Goal: Transaction & Acquisition: Subscribe to service/newsletter

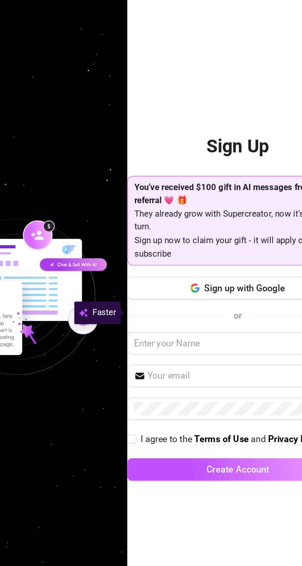
scroll to position [2, 0]
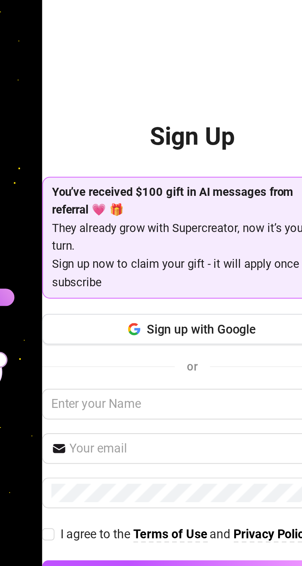
click at [176, 285] on button "Sign up with Google" at bounding box center [226, 276] width 151 height 15
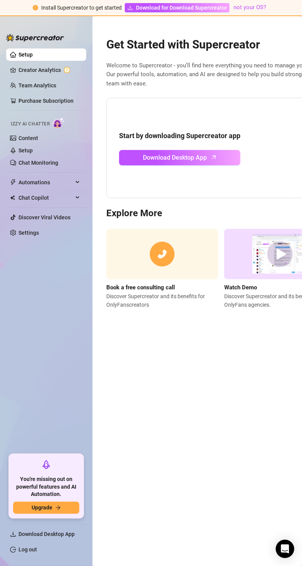
click at [18, 499] on span "You're missing out on powerful features and AI Automation." at bounding box center [46, 487] width 66 height 23
click at [146, 340] on main "Get Started with Supercreator Welcome to Supercreator - you’ll find here everyt…" at bounding box center [196, 291] width 209 height 550
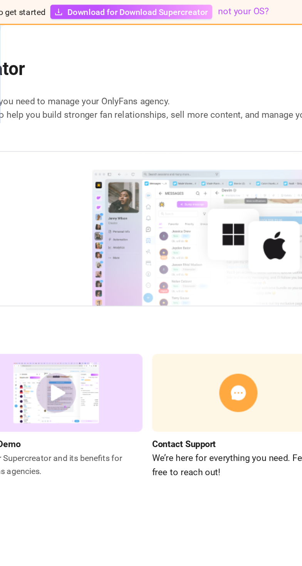
scroll to position [0, 171]
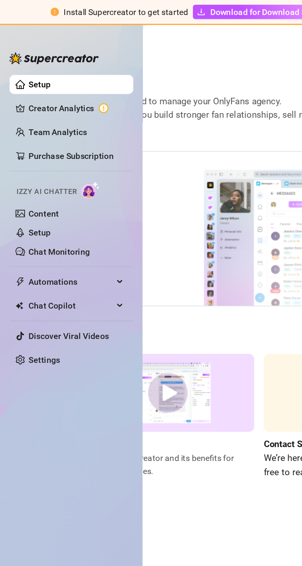
click at [28, 52] on link "Setup" at bounding box center [25, 55] width 14 height 6
click at [29, 52] on link "Setup" at bounding box center [25, 55] width 14 height 6
click at [137, 8] on span "Download for Download Supercreator" at bounding box center [181, 7] width 91 height 8
click at [40, 71] on link "Creator Analytics" at bounding box center [49, 70] width 62 height 12
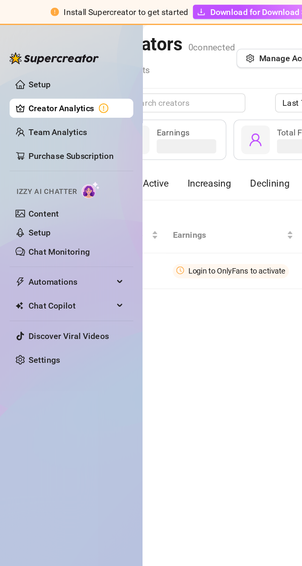
scroll to position [0, 26]
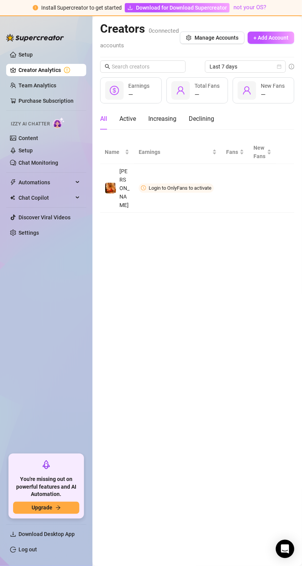
click at [0, 0] on img "button" at bounding box center [0, 0] width 0 height 0
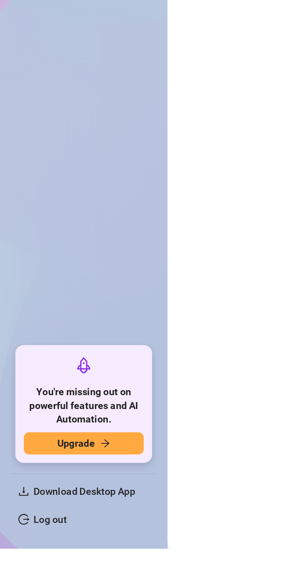
scroll to position [0, 0]
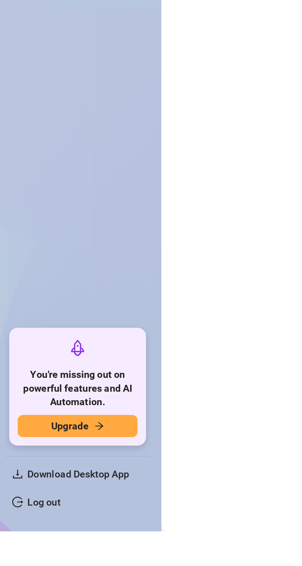
click at [70, 514] on button "Upgrade" at bounding box center [46, 508] width 66 height 12
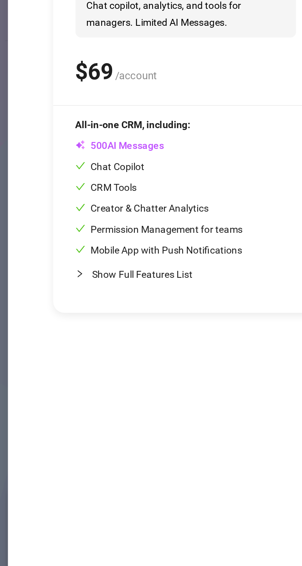
scroll to position [18, 0]
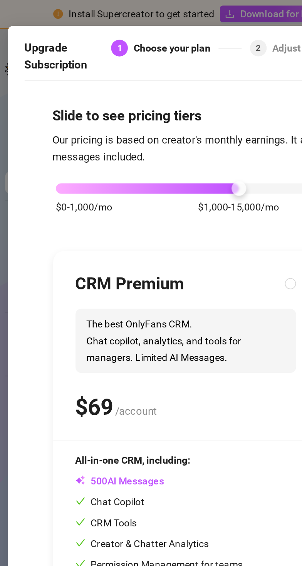
click at [35, 100] on div "$0-1,000/mo $1,000-15,000/mo $15,000-25,000/mo $25,000+/mo" at bounding box center [185, 102] width 302 height 5
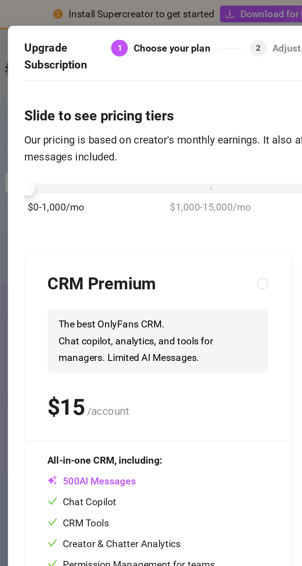
scroll to position [0, 0]
